Goal: Information Seeking & Learning: Learn about a topic

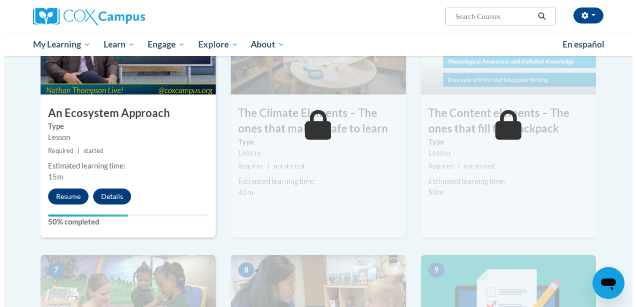
scroll to position [609, 0]
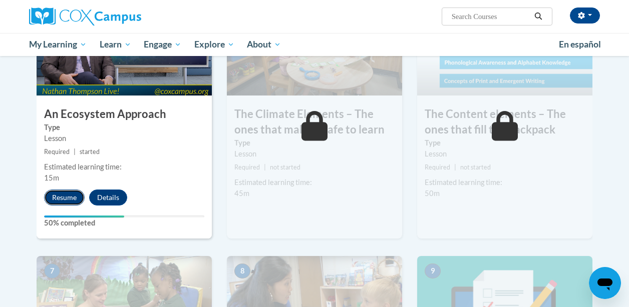
click at [75, 197] on button "Resume" at bounding box center [64, 198] width 41 height 16
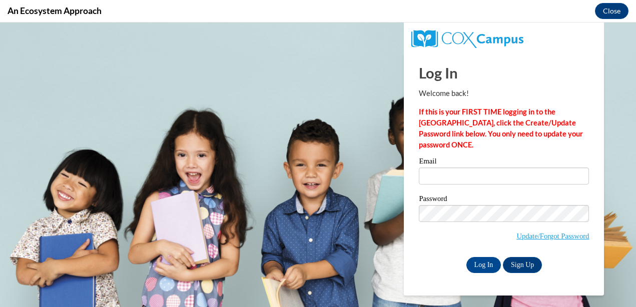
scroll to position [0, 0]
click at [453, 177] on input "Email" at bounding box center [504, 176] width 170 height 17
type input "jkirby@lccaa.net"
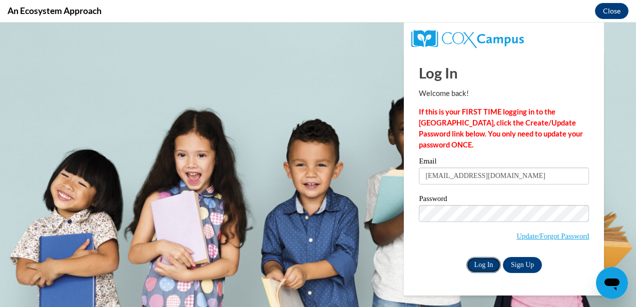
click at [481, 267] on input "Log In" at bounding box center [483, 265] width 35 height 16
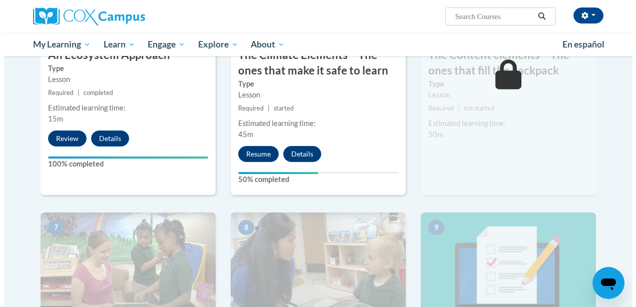
scroll to position [602, 0]
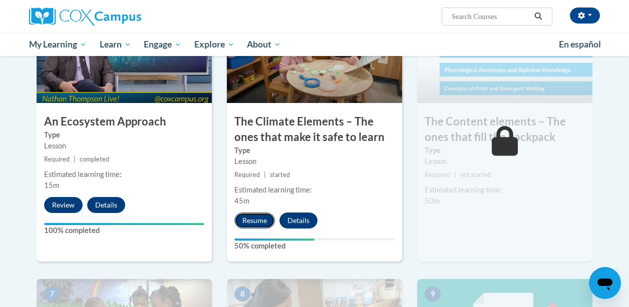
click at [257, 223] on button "Resume" at bounding box center [254, 221] width 41 height 16
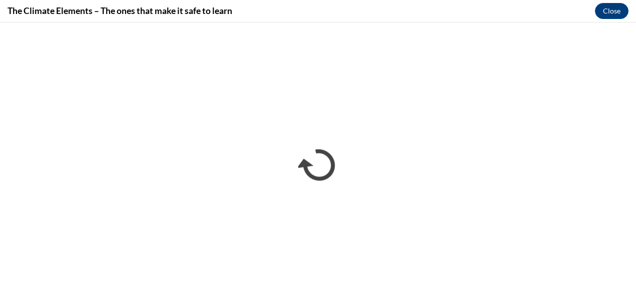
scroll to position [0, 0]
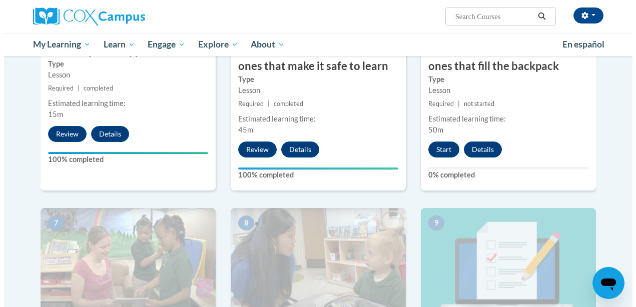
scroll to position [676, 0]
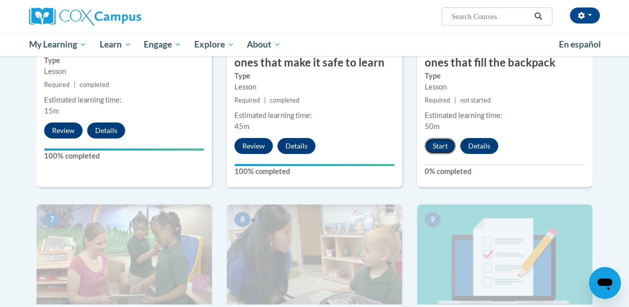
click at [433, 147] on button "Start" at bounding box center [439, 146] width 31 height 16
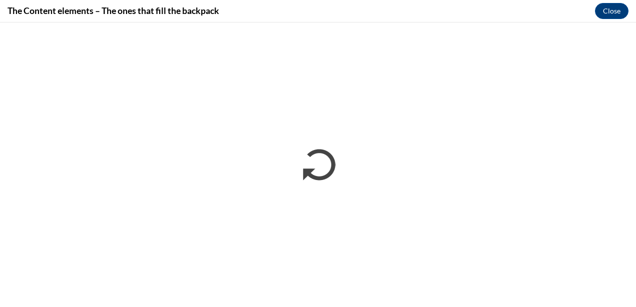
scroll to position [0, 0]
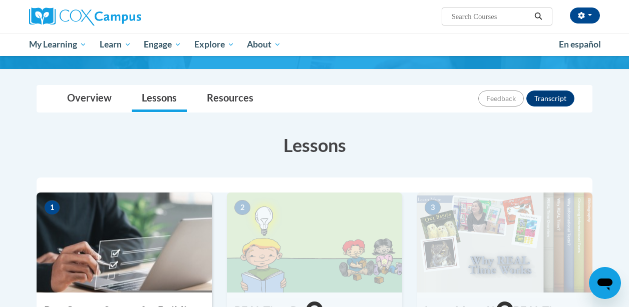
scroll to position [83, 0]
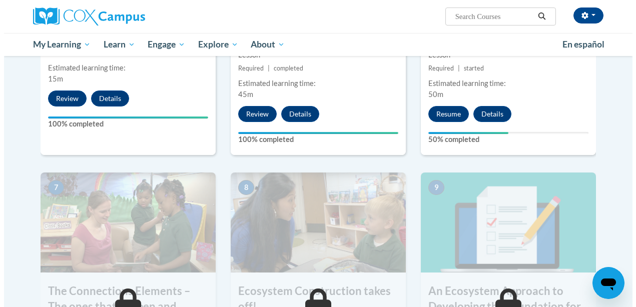
scroll to position [695, 0]
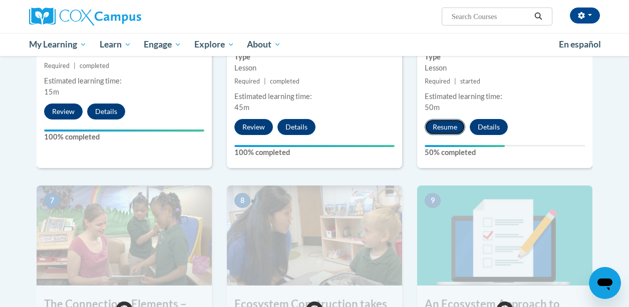
click at [445, 127] on button "Resume" at bounding box center [444, 127] width 41 height 16
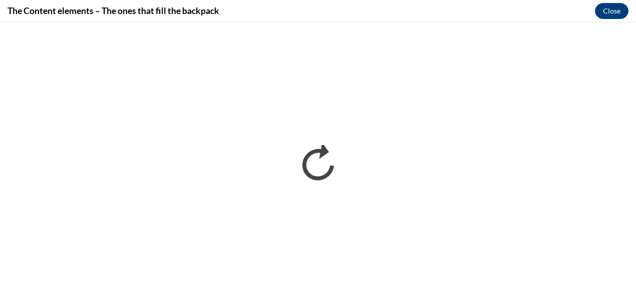
scroll to position [0, 0]
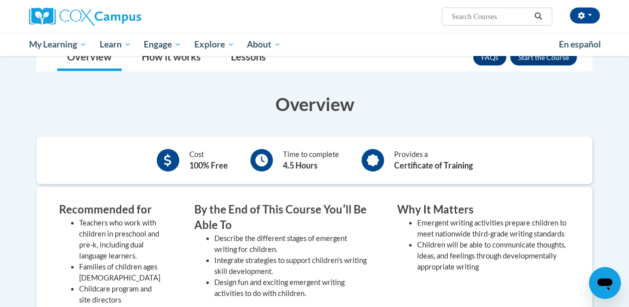
scroll to position [83, 0]
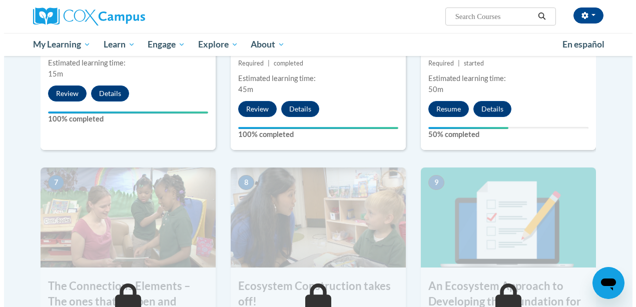
scroll to position [714, 0]
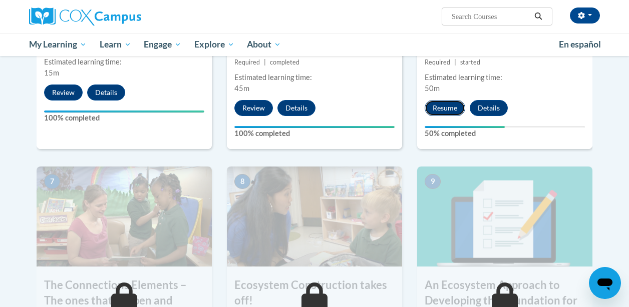
click at [438, 107] on button "Resume" at bounding box center [444, 108] width 41 height 16
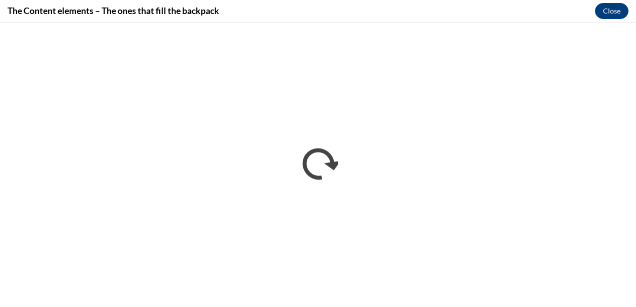
scroll to position [0, 0]
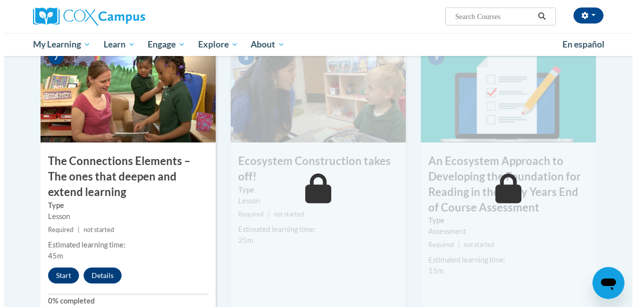
scroll to position [847, 0]
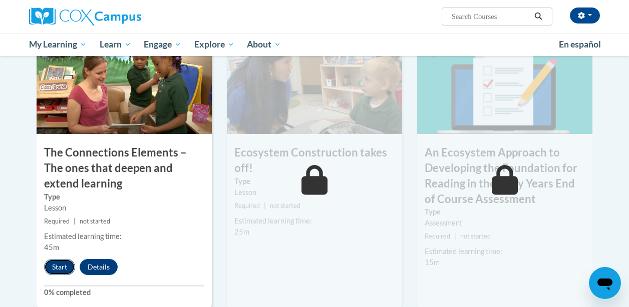
click at [60, 266] on button "Start" at bounding box center [59, 267] width 31 height 16
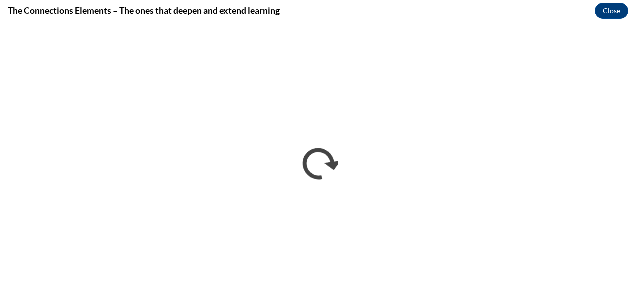
scroll to position [0, 0]
